Goal: Navigation & Orientation: Find specific page/section

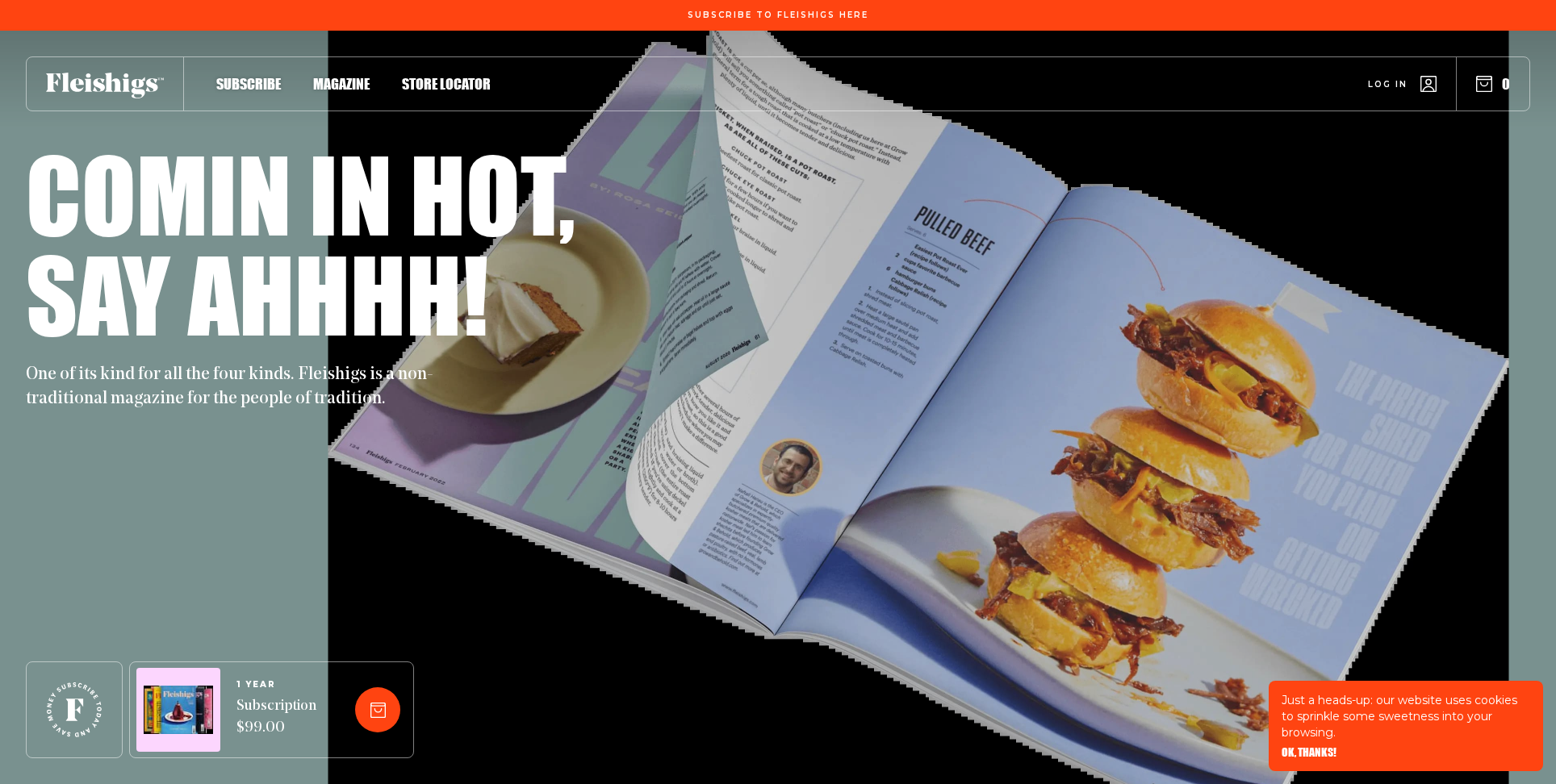
click at [349, 76] on span "Magazine" at bounding box center [342, 67] width 57 height 18
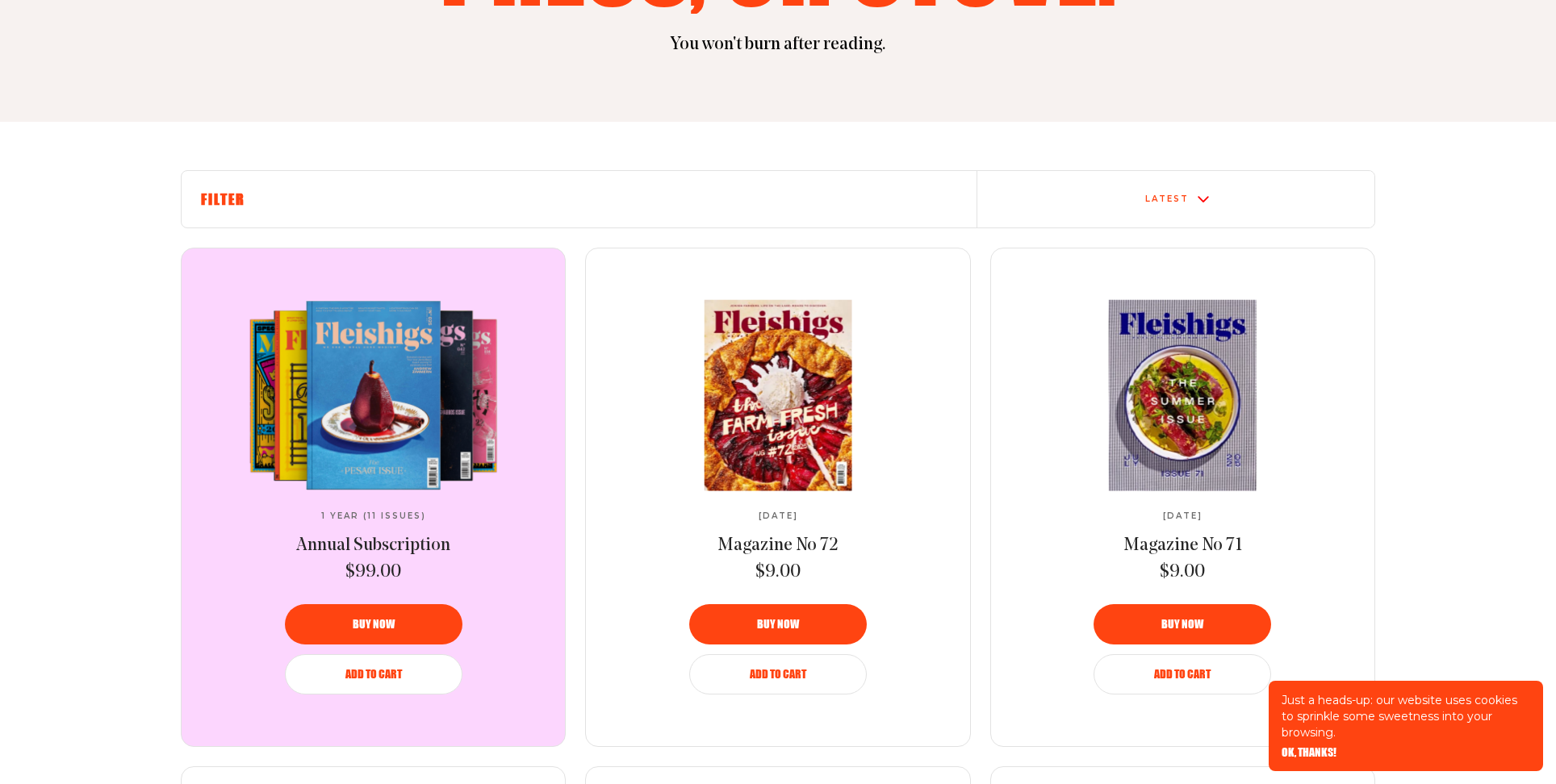
scroll to position [428, 0]
click at [778, 423] on img at bounding box center [777, 393] width 269 height 193
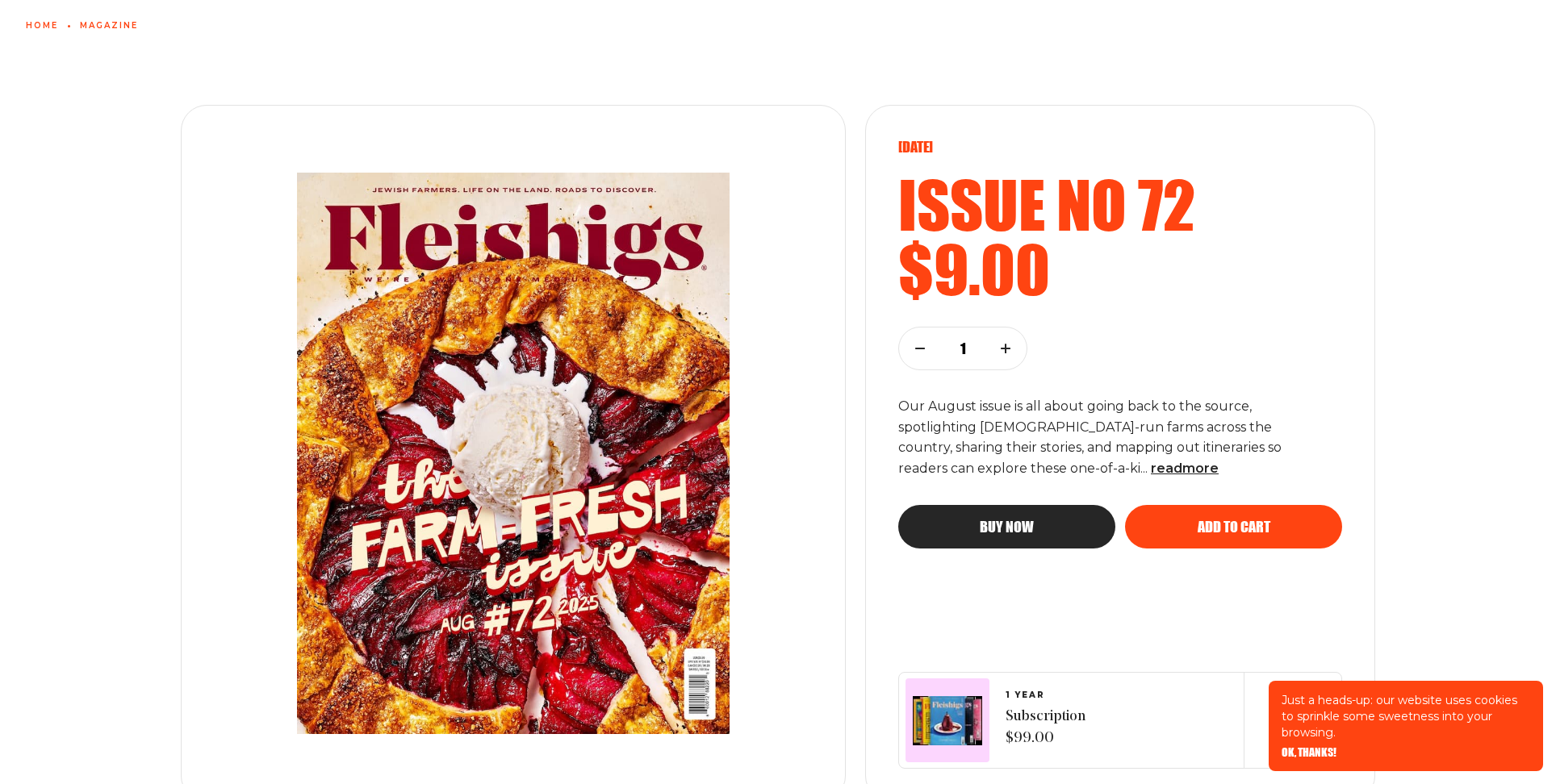
scroll to position [111, 0]
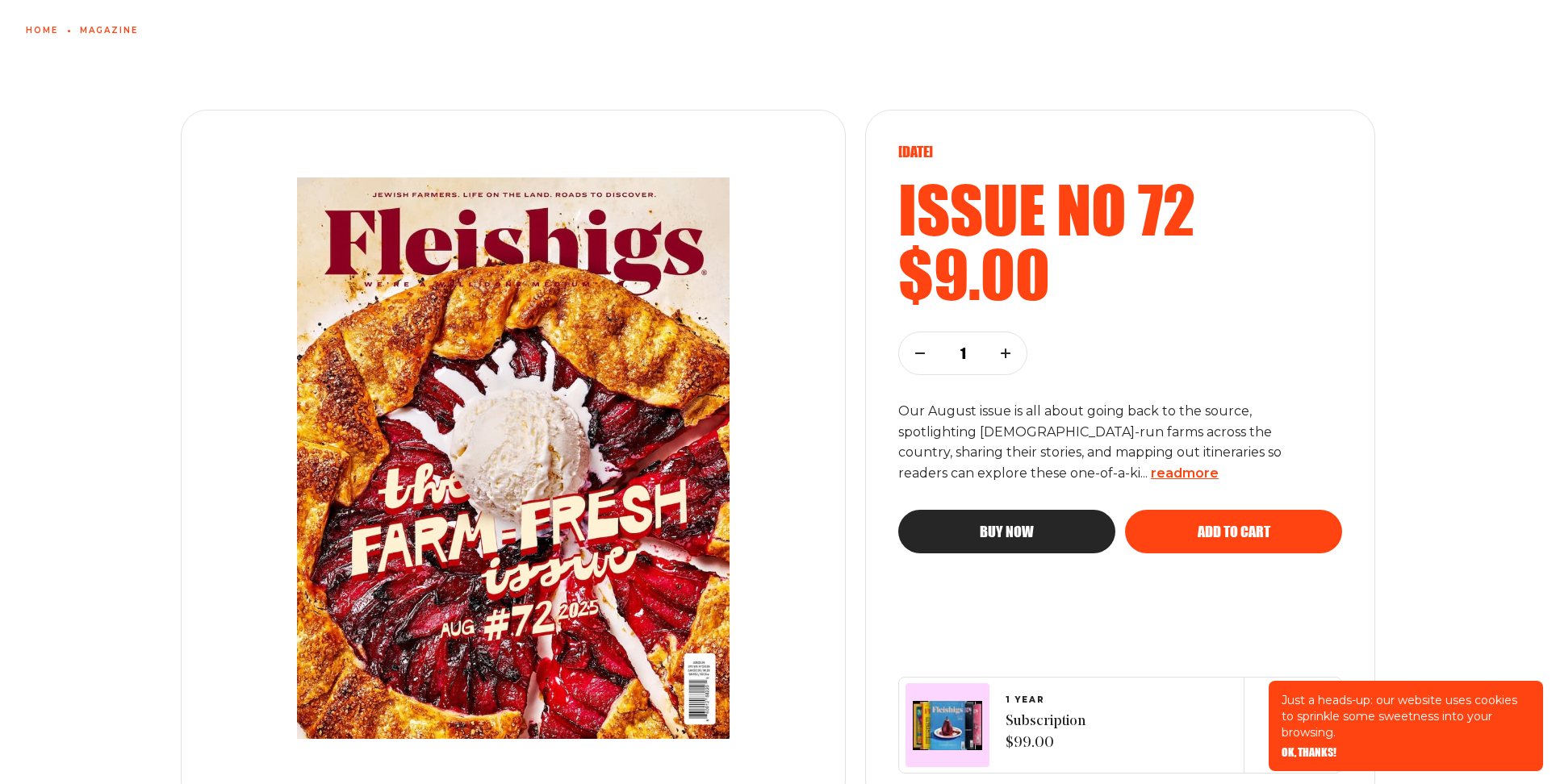
click at [1151, 470] on span "read more" at bounding box center [1184, 473] width 68 height 16
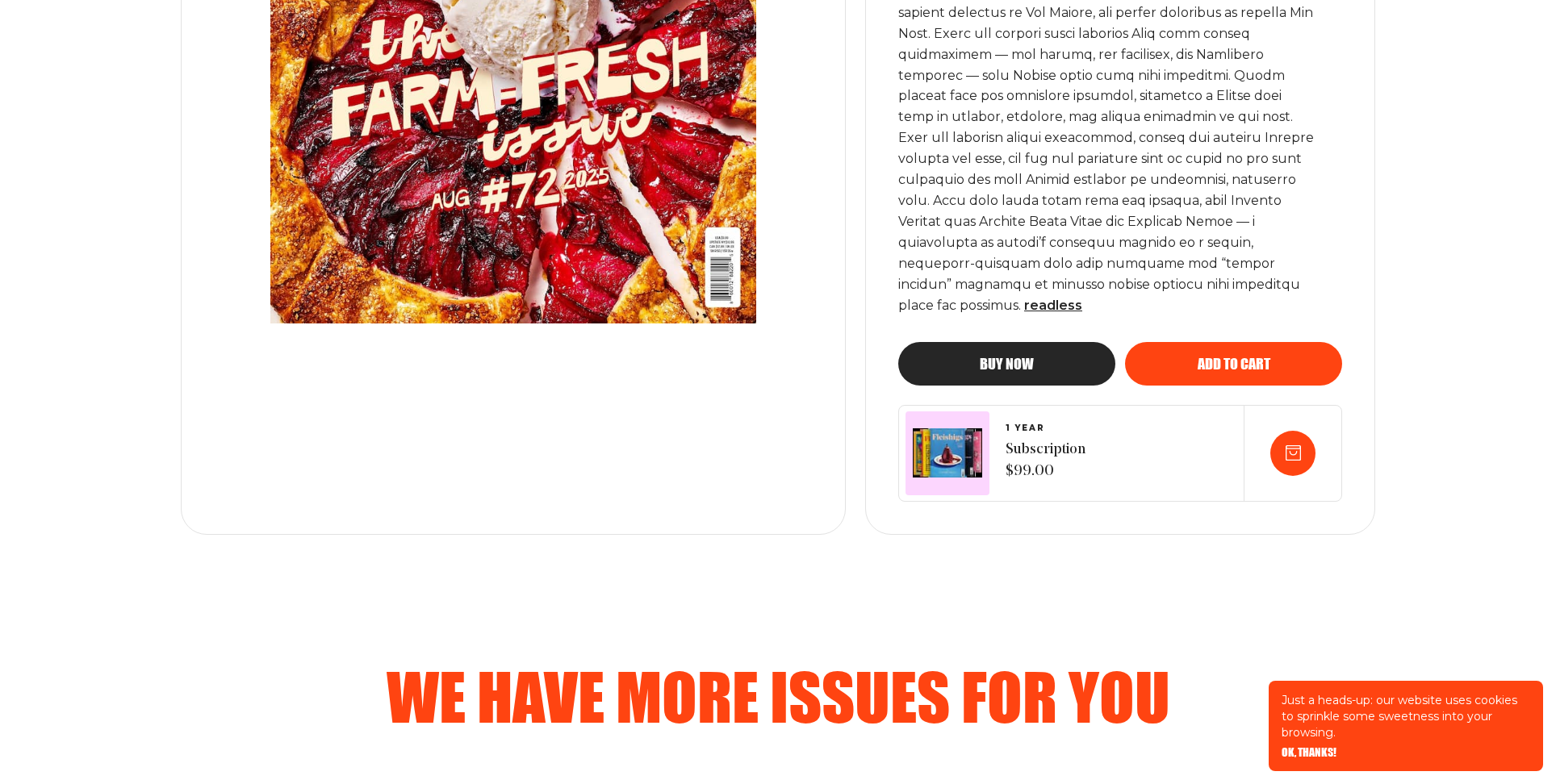
scroll to position [0, 0]
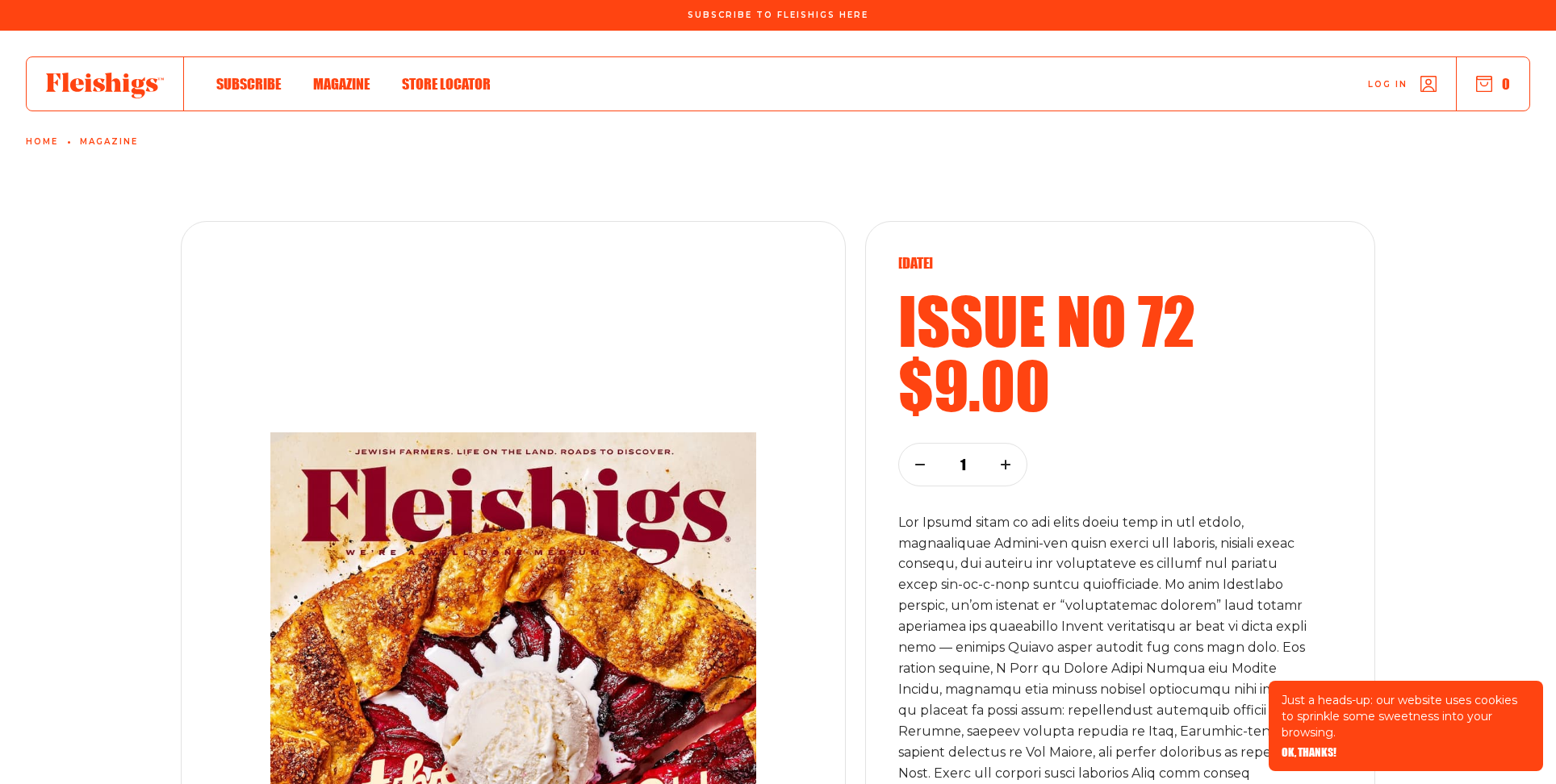
click at [428, 76] on span "Store locator" at bounding box center [446, 67] width 88 height 18
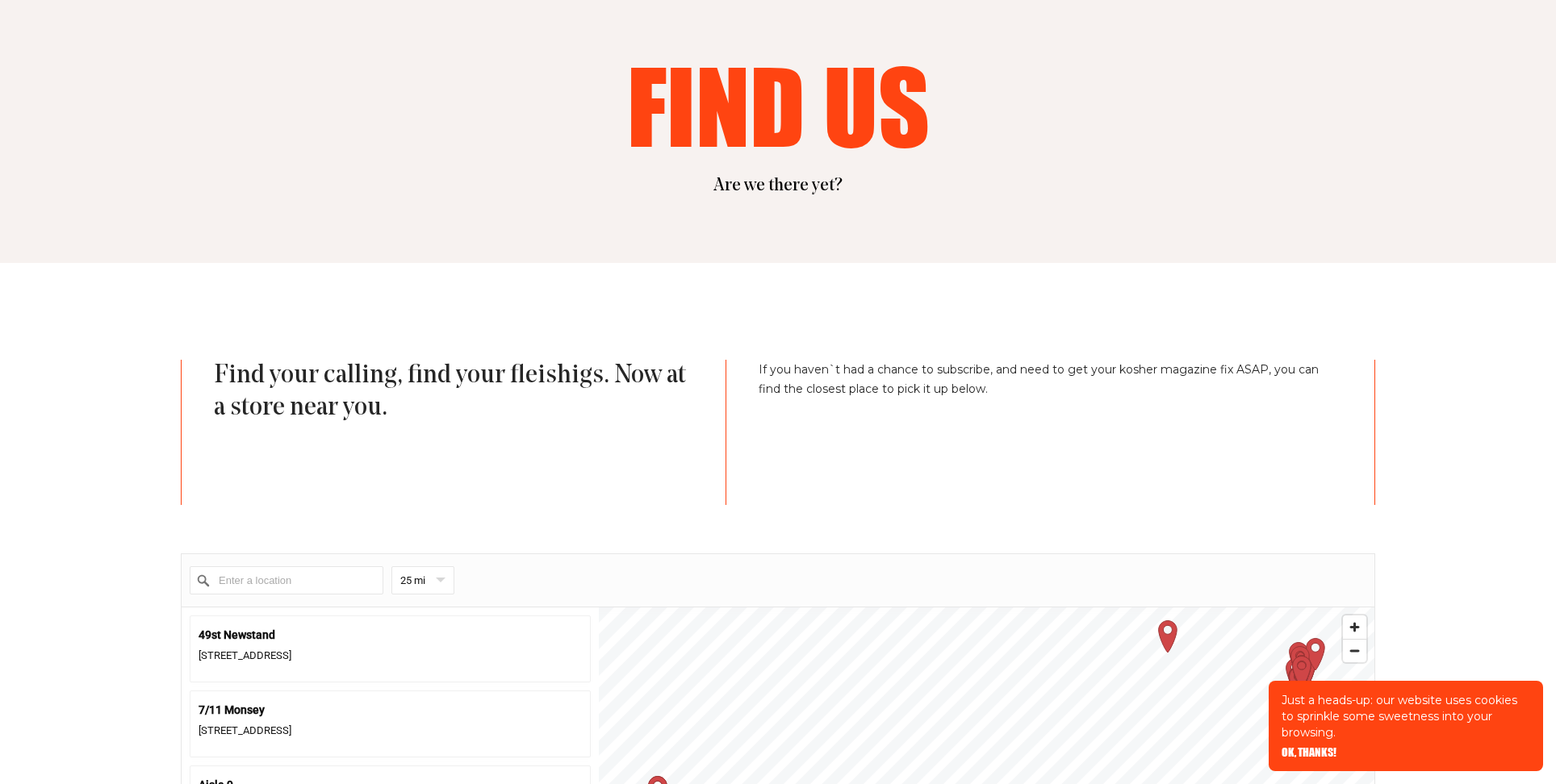
scroll to position [184, 0]
click at [216, 579] on input "Enter a location" at bounding box center [286, 579] width 193 height 28
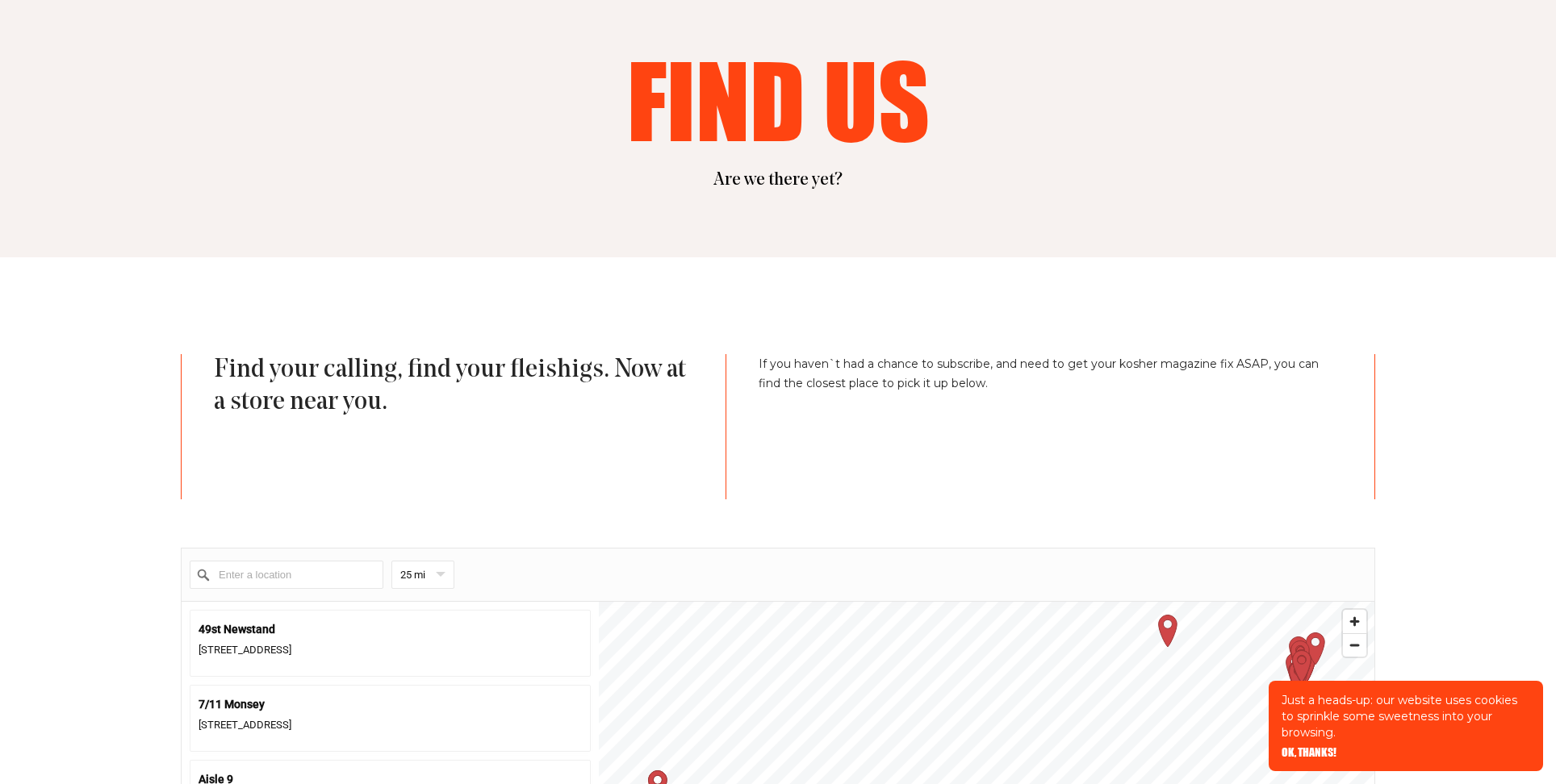
scroll to position [189, 0]
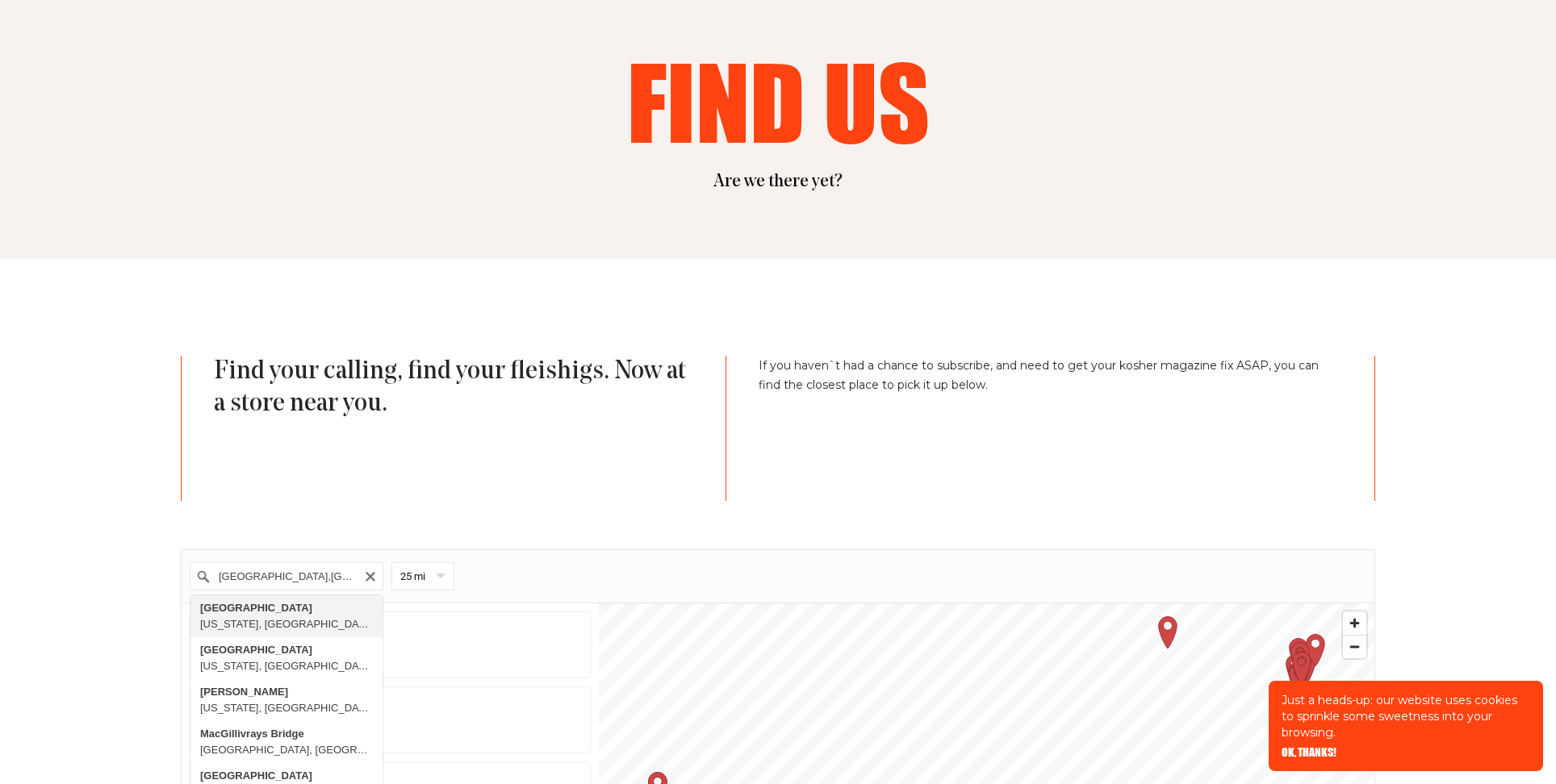
type input "[GEOGRAPHIC_DATA], [US_STATE], [GEOGRAPHIC_DATA]"
